Goal: Transaction & Acquisition: Purchase product/service

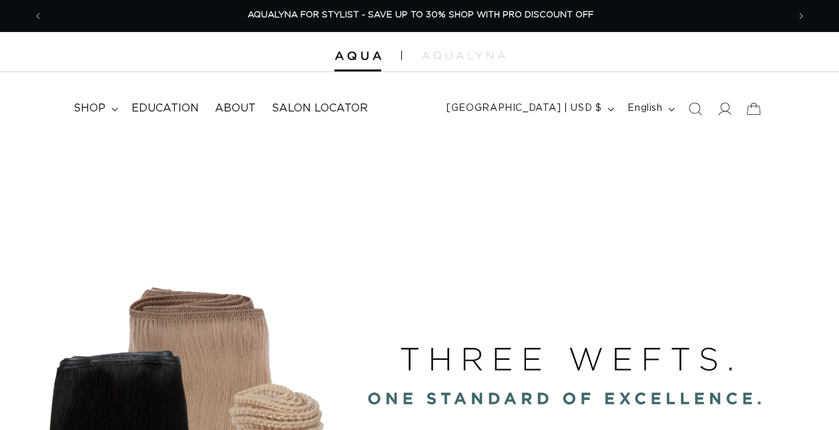
click at [97, 109] on span "shop" at bounding box center [89, 108] width 32 height 14
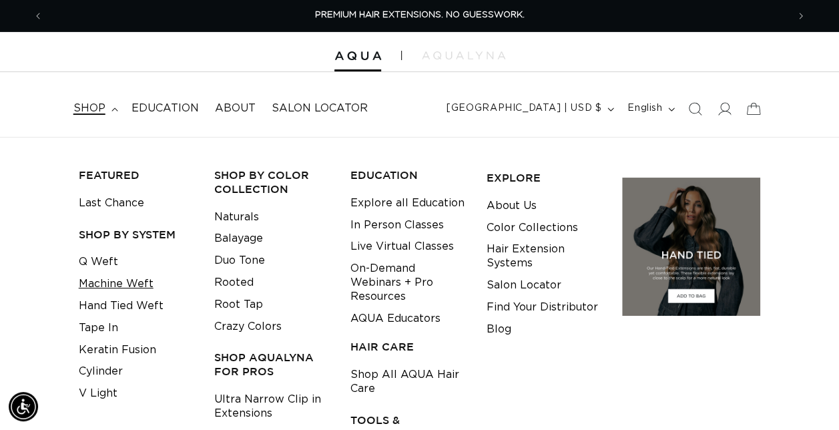
click at [123, 282] on link "Machine Weft" at bounding box center [116, 284] width 75 height 22
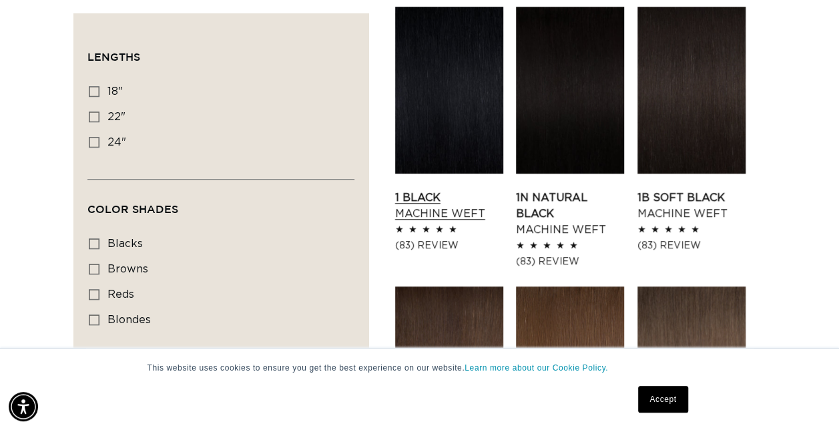
scroll to position [0, 743]
click at [444, 190] on link "1 Black Machine Weft" at bounding box center [449, 206] width 108 height 32
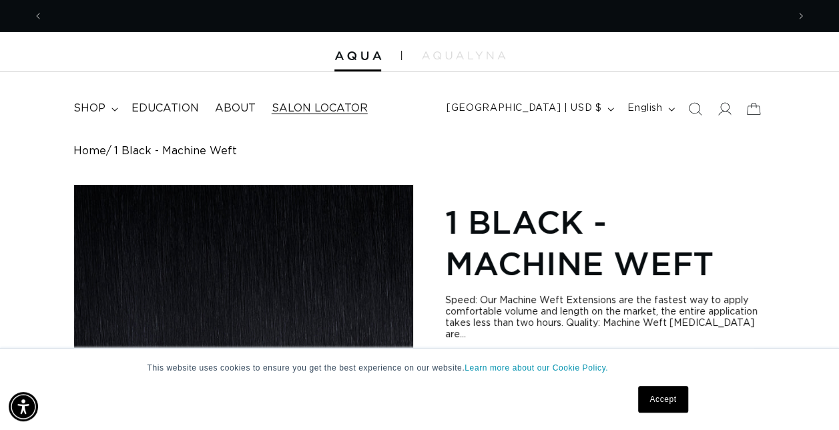
scroll to position [0, 1487]
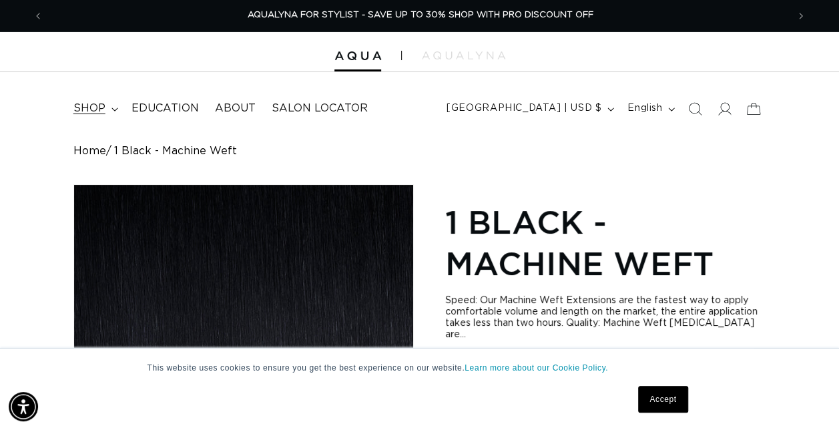
click at [93, 107] on span "shop" at bounding box center [89, 108] width 32 height 14
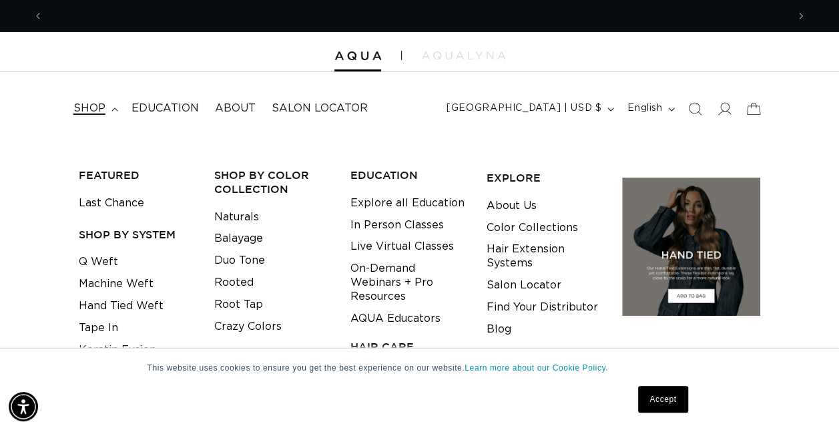
scroll to position [0, 0]
click at [675, 405] on link "Accept" at bounding box center [662, 399] width 49 height 27
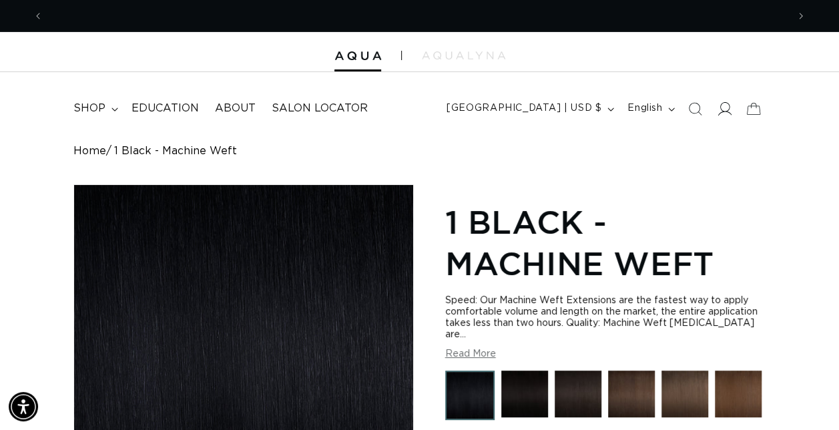
scroll to position [0, 1487]
click at [719, 111] on icon at bounding box center [724, 108] width 14 height 14
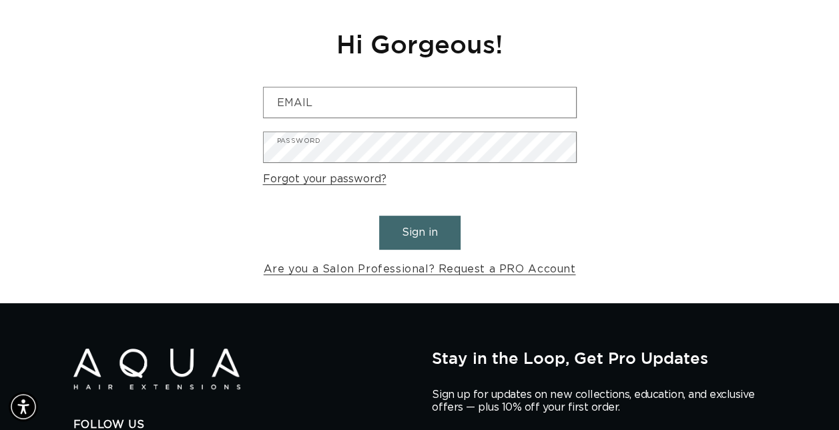
scroll to position [0, 743]
click at [538, 272] on link "Are you a Salon Professional? Request a PRO Account" at bounding box center [420, 269] width 312 height 19
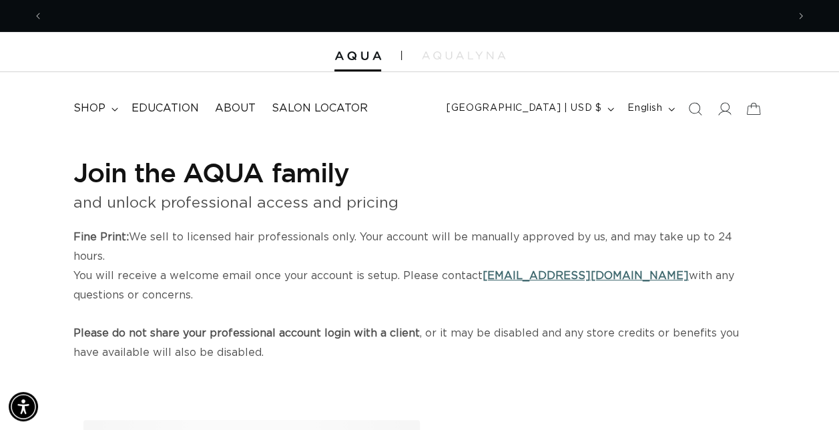
scroll to position [0, 743]
select select "US"
select select "[GEOGRAPHIC_DATA]"
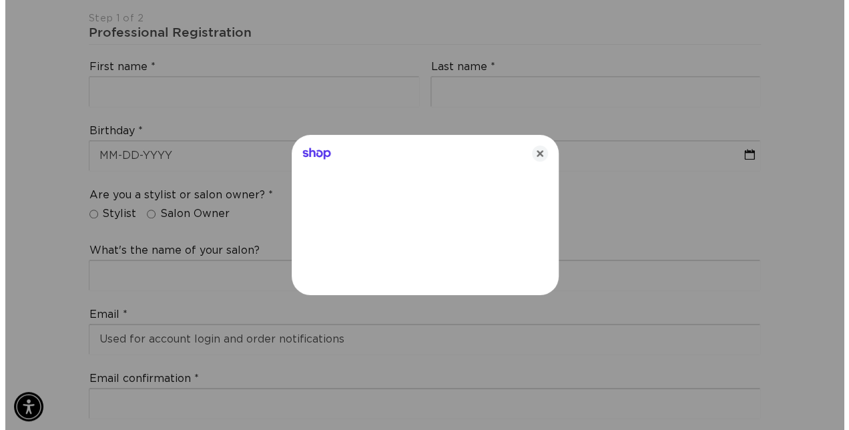
scroll to position [0, 1508]
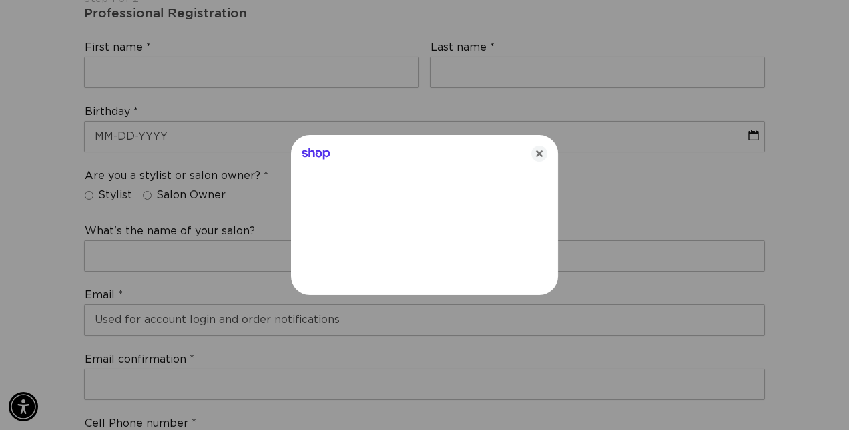
drag, startPoint x: 129, startPoint y: 83, endPoint x: 137, endPoint y: 73, distance: 12.4
click at [136, 73] on div at bounding box center [424, 215] width 849 height 430
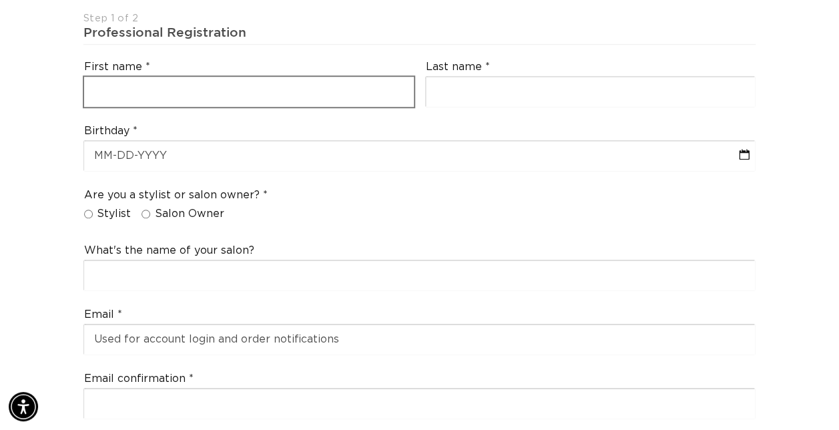
scroll to position [0, 743]
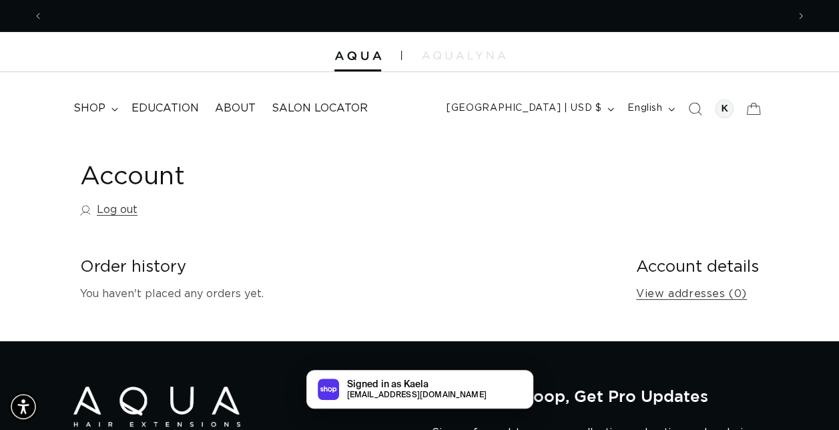
scroll to position [0, 1487]
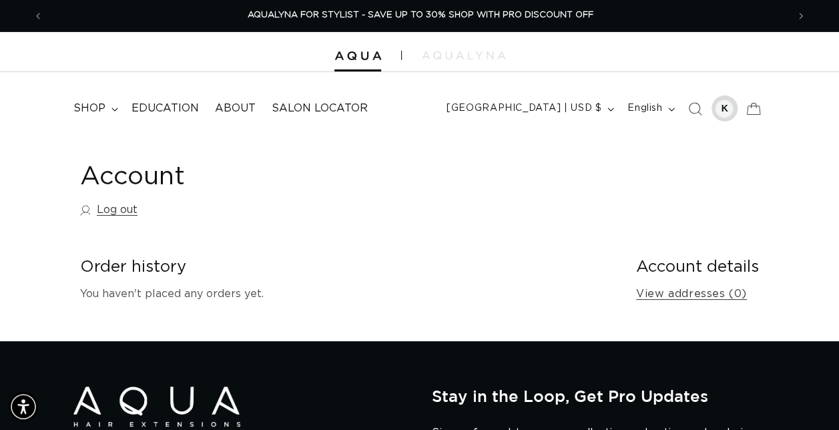
click at [721, 109] on div at bounding box center [724, 108] width 19 height 19
click at [97, 107] on span "shop" at bounding box center [89, 108] width 32 height 14
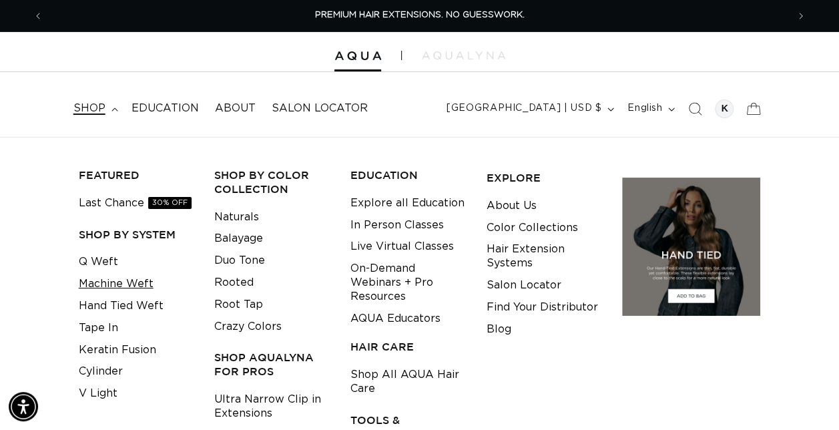
click at [109, 288] on link "Machine Weft" at bounding box center [116, 284] width 75 height 22
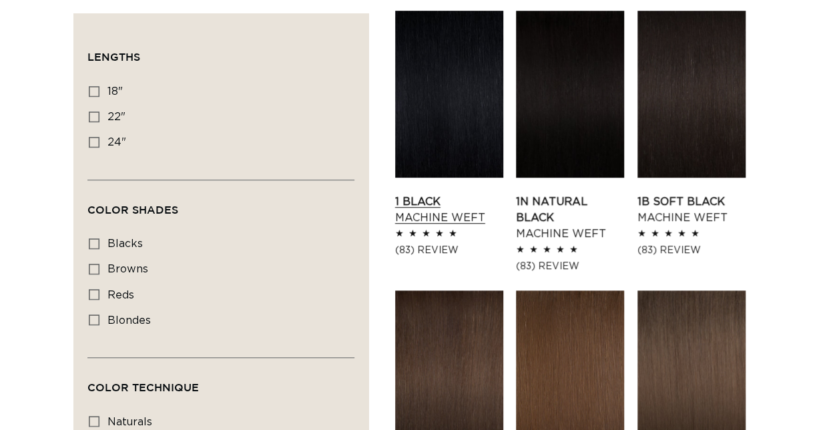
click at [434, 194] on link "1 Black Machine Weft" at bounding box center [449, 210] width 108 height 32
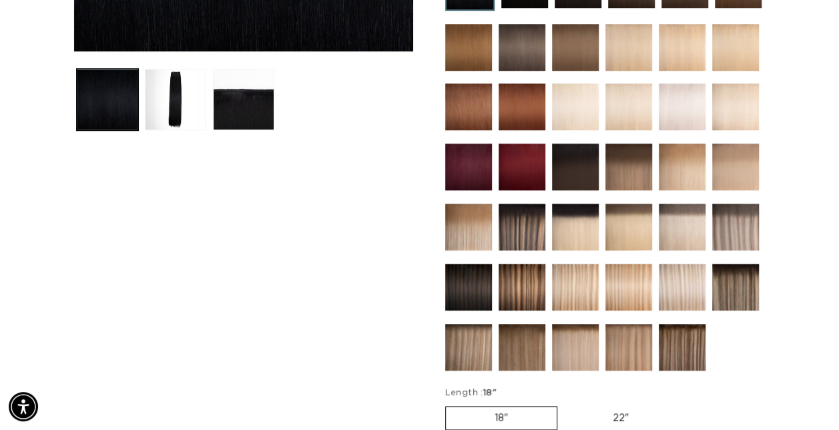
click at [807, 209] on div "Home 1 Black - Machine Weft Skip to product information Open media 1 in modal O…" at bounding box center [419, 200] width 839 height 1045
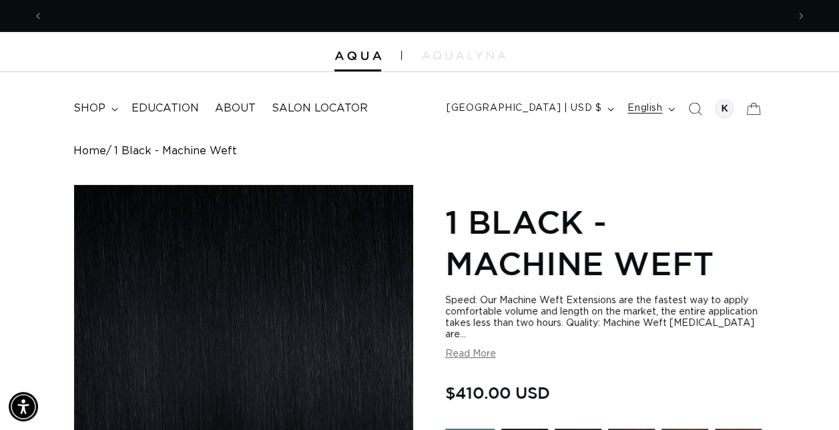
scroll to position [0, 743]
click at [717, 111] on div at bounding box center [724, 108] width 19 height 19
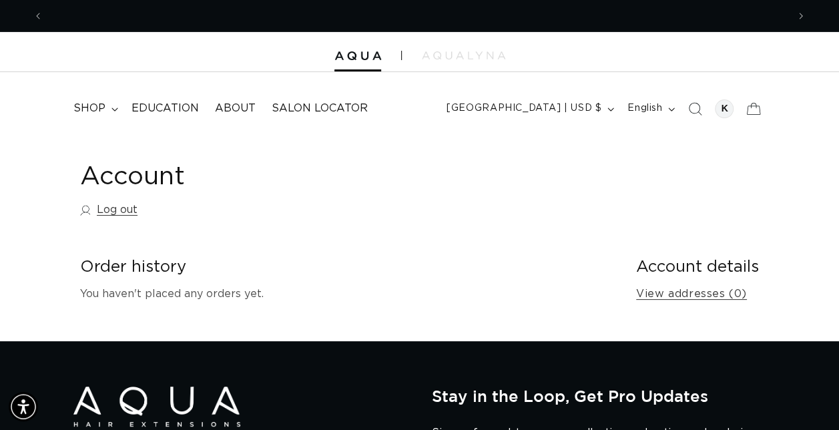
scroll to position [0, 743]
click at [154, 180] on h1 "Account" at bounding box center [419, 177] width 679 height 33
click at [675, 112] on button "English" at bounding box center [649, 108] width 61 height 25
click at [670, 113] on button "English" at bounding box center [649, 108] width 61 height 25
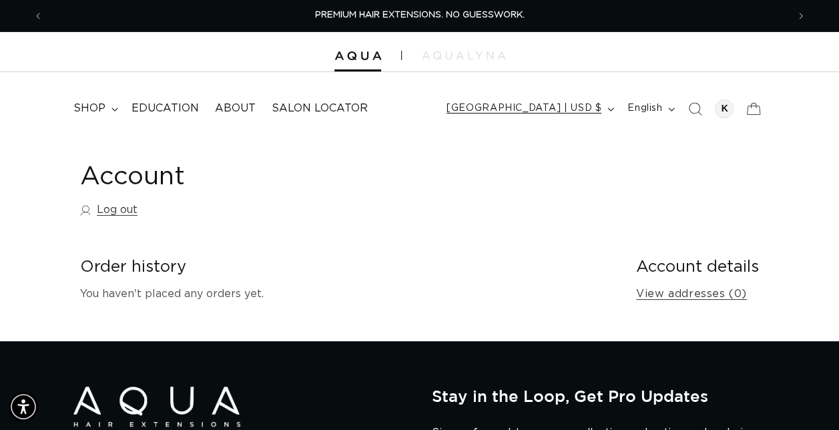
click at [603, 102] on button "[GEOGRAPHIC_DATA] | USD $" at bounding box center [528, 108] width 181 height 25
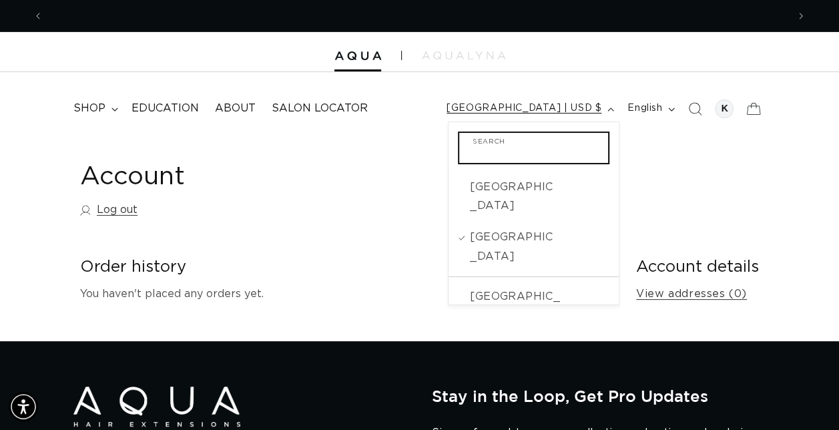
scroll to position [0, 743]
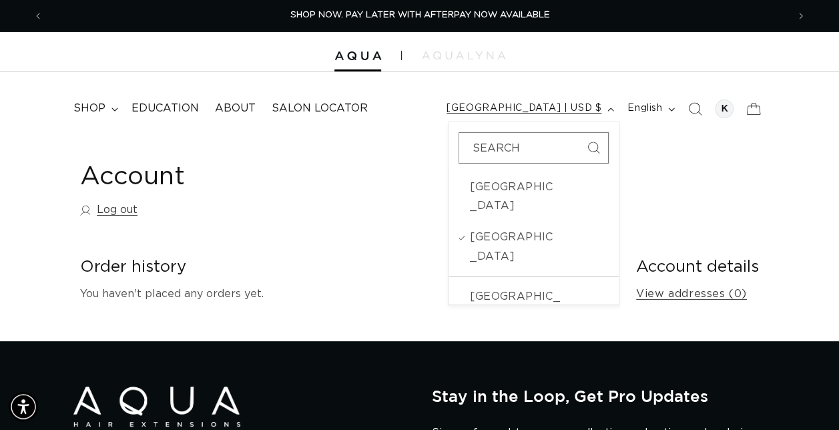
click at [603, 102] on button "[GEOGRAPHIC_DATA] | USD $" at bounding box center [528, 108] width 181 height 25
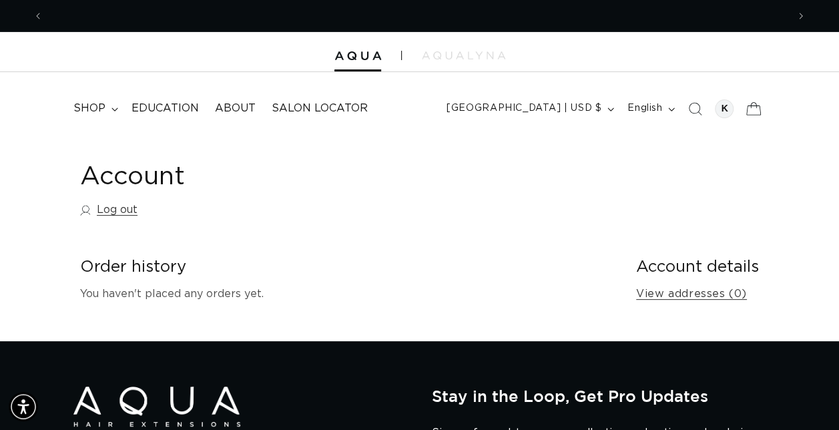
scroll to position [0, 1487]
click at [470, 19] on span "AQUALYNA FOR STYLIST - SAVE UP TO 30% SHOP WITH PRO DISCOUNT OFF" at bounding box center [421, 15] width 346 height 9
click at [343, 13] on span "AQUALYNA FOR STYLIST - SAVE UP TO 30% SHOP WITH PRO DISCOUNT OFF" at bounding box center [421, 15] width 346 height 9
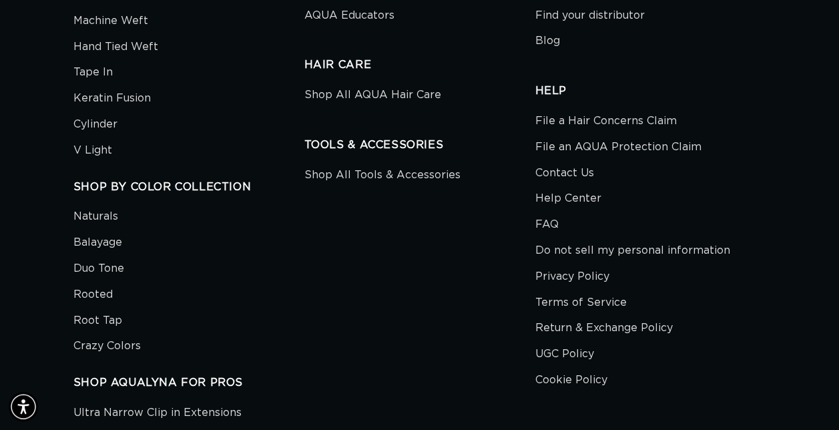
scroll to position [0, 0]
click at [406, 165] on link "Shop All Tools & Accessories" at bounding box center [382, 176] width 156 height 23
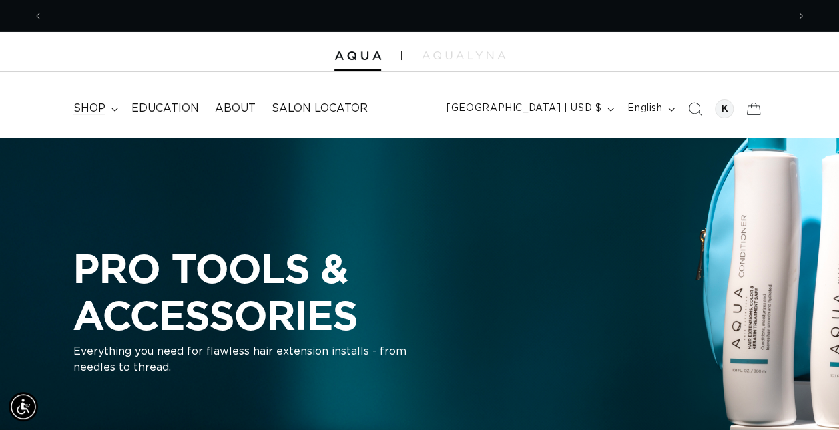
scroll to position [0, 1487]
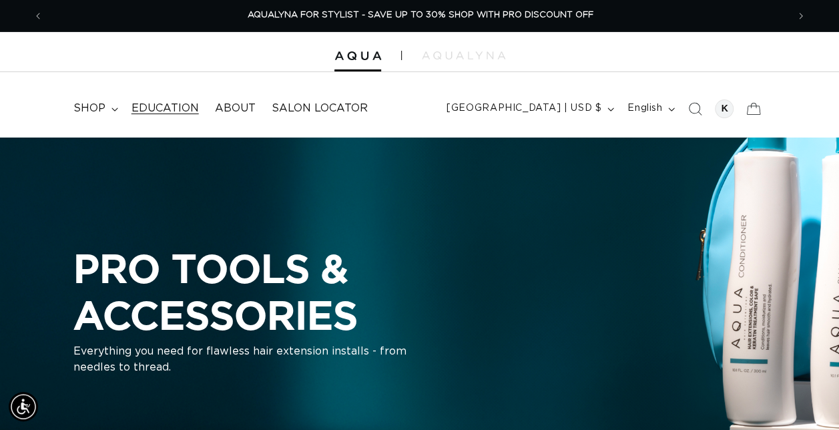
click at [165, 105] on span "Education" at bounding box center [164, 108] width 67 height 14
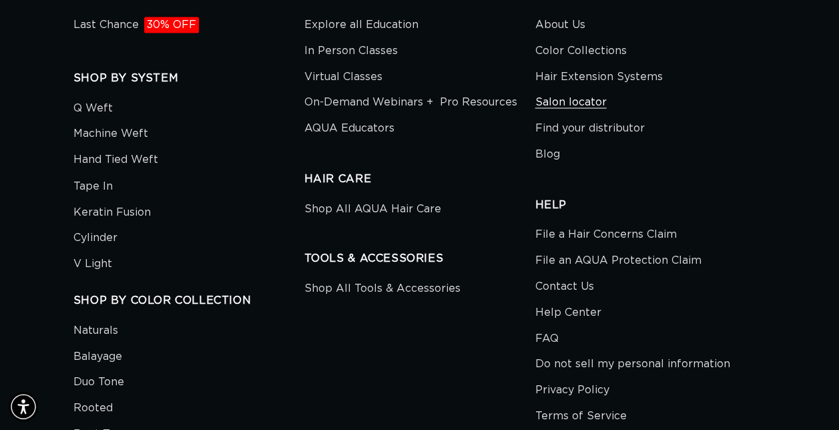
click at [558, 89] on link "Salon locator" at bounding box center [570, 102] width 71 height 26
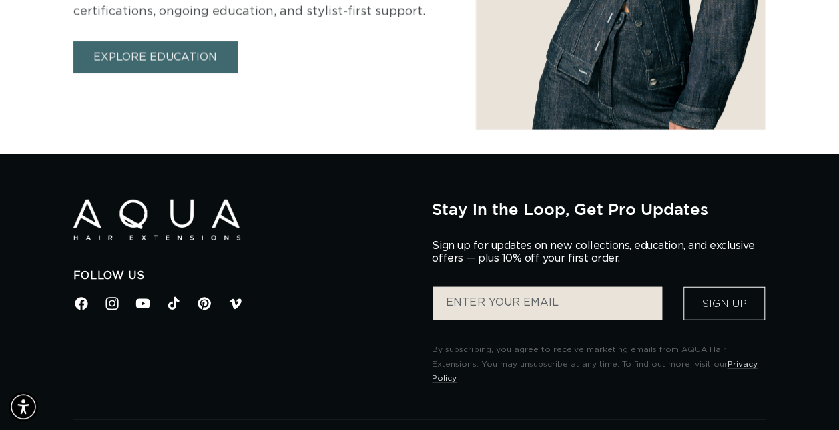
scroll to position [1630, 0]
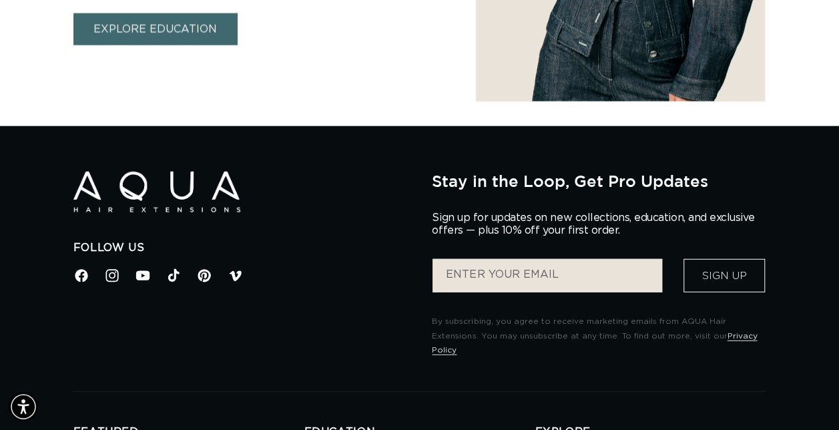
select select "m"
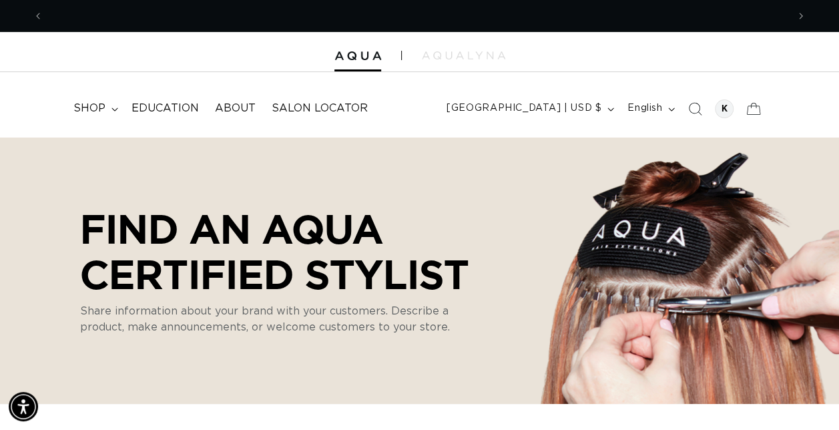
scroll to position [0, 0]
click at [89, 103] on span "shop" at bounding box center [89, 108] width 32 height 14
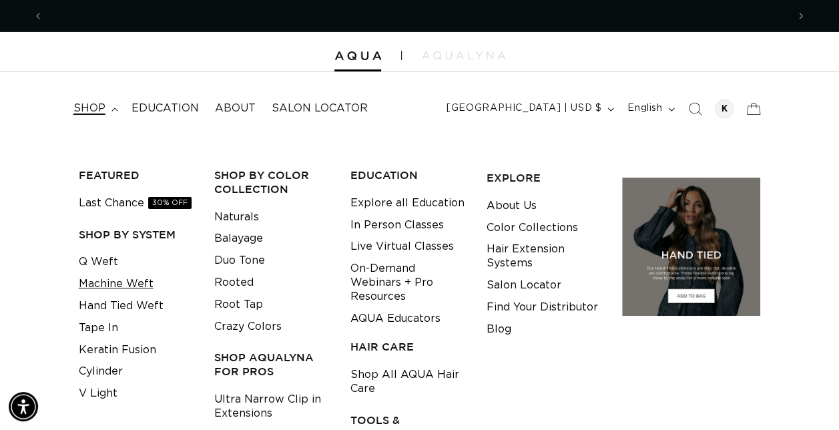
scroll to position [0, 743]
click at [112, 290] on link "Machine Weft" at bounding box center [116, 284] width 75 height 22
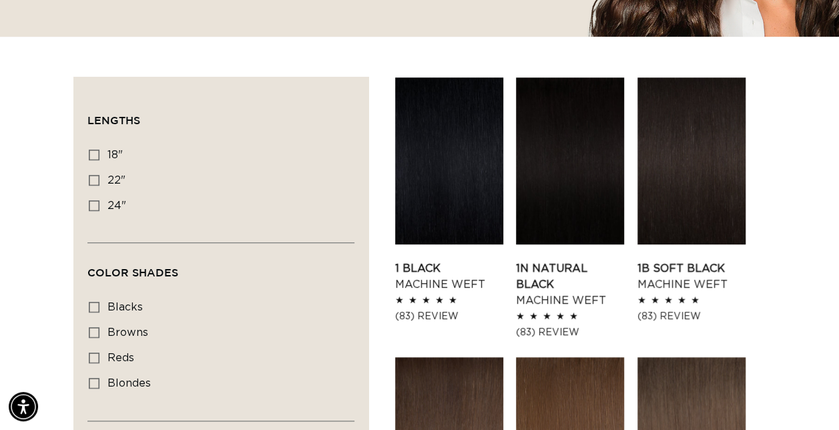
scroll to position [0, 743]
click at [96, 204] on icon at bounding box center [94, 205] width 11 height 11
click at [96, 204] on input "24" 24" (27 products)" at bounding box center [94, 205] width 11 height 11
checkbox input "true"
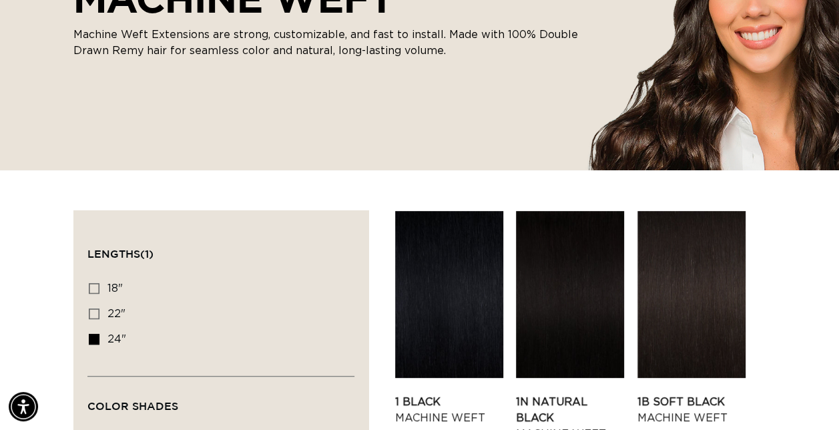
scroll to position [0, 743]
